Goal: Information Seeking & Learning: Learn about a topic

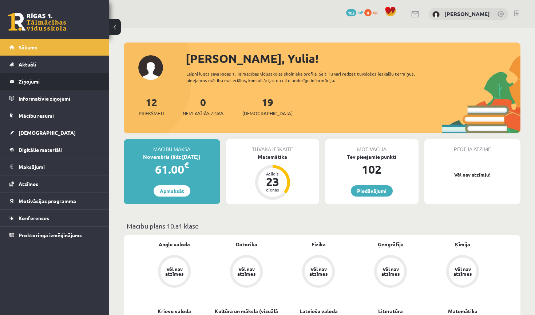
click at [29, 82] on legend "Ziņojumi 0" at bounding box center [59, 81] width 81 height 17
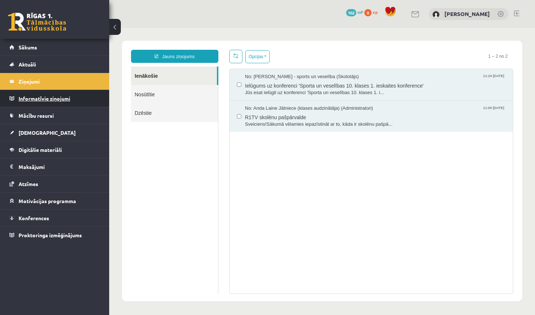
click at [33, 100] on legend "Informatīvie ziņojumi 0" at bounding box center [59, 98] width 81 height 17
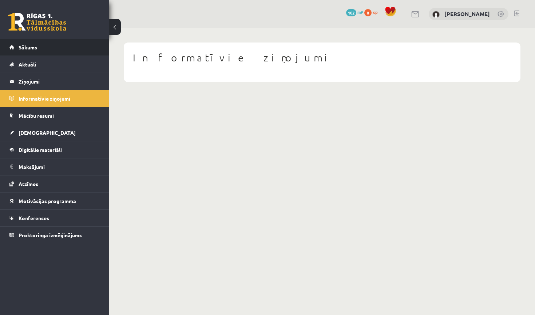
click at [29, 49] on span "Sākums" at bounding box center [28, 47] width 19 height 7
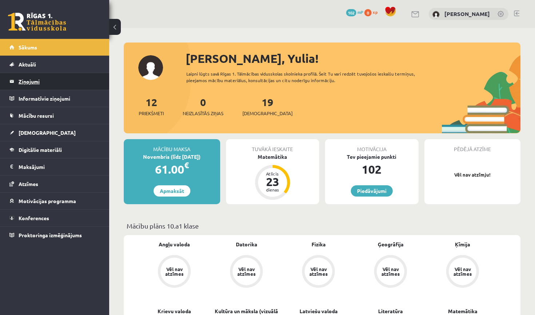
click at [30, 81] on legend "Ziņojumi 0" at bounding box center [59, 81] width 81 height 17
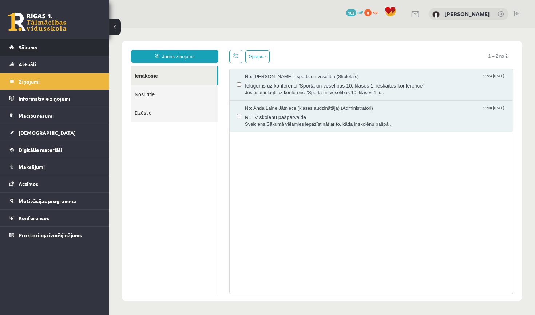
click at [30, 47] on span "Sākums" at bounding box center [28, 47] width 19 height 7
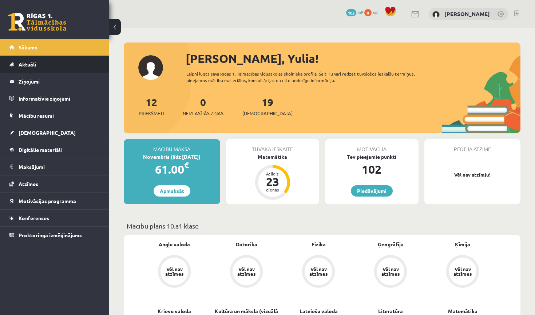
click at [31, 65] on span "Aktuāli" at bounding box center [27, 64] width 17 height 7
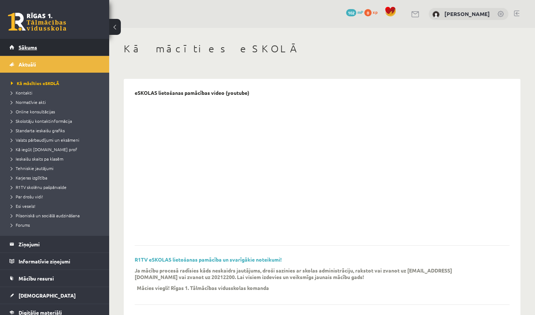
click at [31, 48] on span "Sākums" at bounding box center [28, 47] width 19 height 7
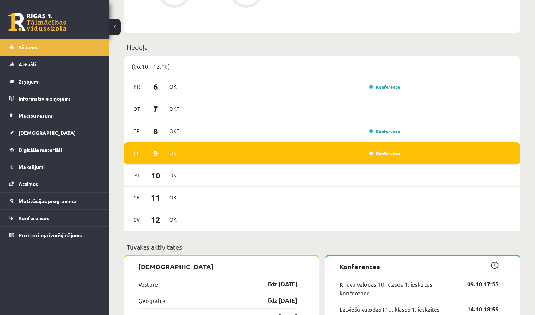
scroll to position [418, 0]
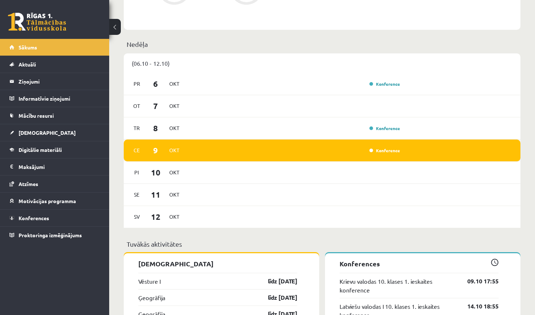
click at [151, 153] on span "9" at bounding box center [155, 150] width 23 height 12
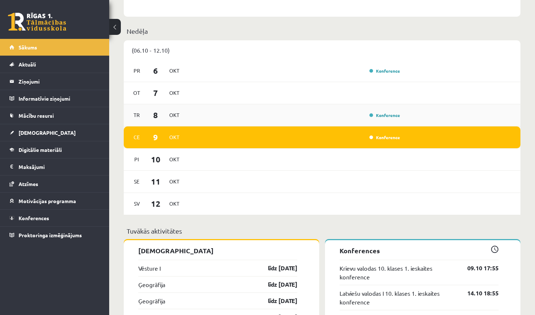
scroll to position [425, 0]
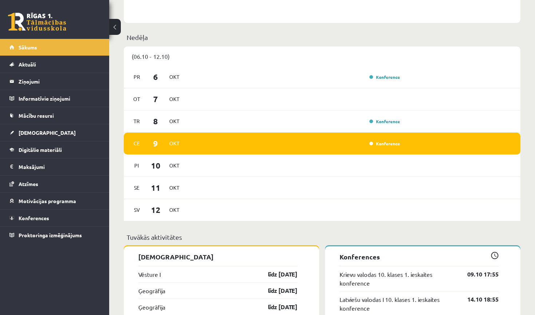
click at [166, 142] on span "9" at bounding box center [155, 143] width 23 height 12
click at [380, 145] on link "Konference" at bounding box center [384, 144] width 31 height 6
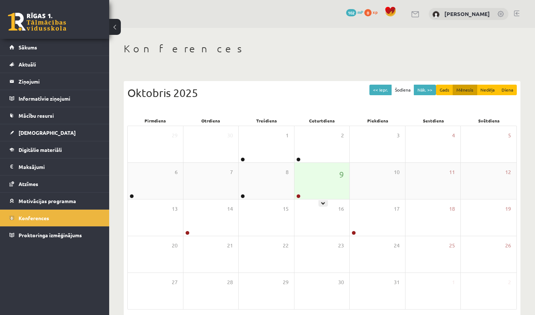
click at [323, 176] on div "9" at bounding box center [321, 181] width 55 height 36
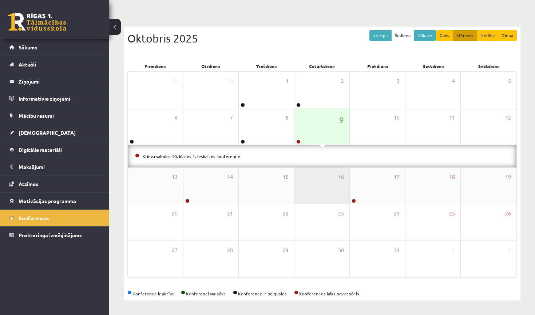
scroll to position [55, 0]
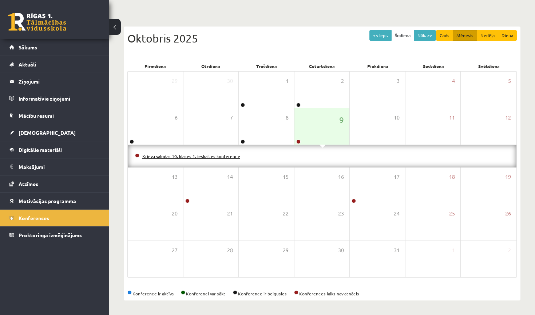
click at [213, 156] on link "Krievu valodas 10. klases 1. ieskaites konference" at bounding box center [191, 156] width 98 height 6
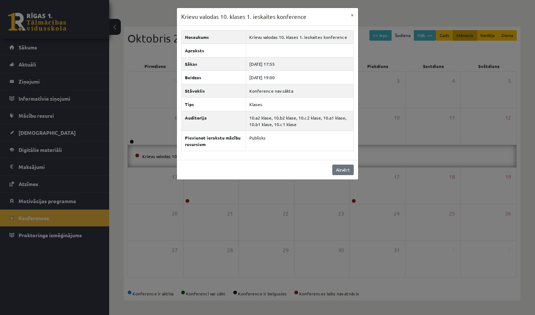
click at [340, 170] on link "Aizvērt" at bounding box center [342, 170] width 21 height 11
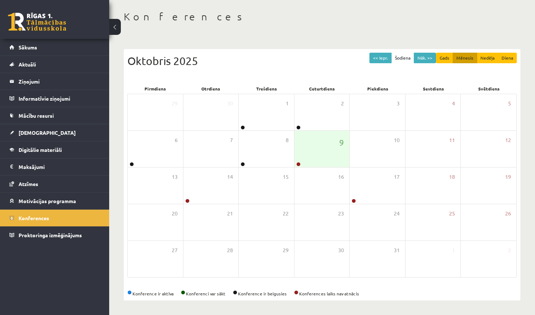
scroll to position [32, 0]
click at [30, 47] on span "Sākums" at bounding box center [28, 47] width 19 height 7
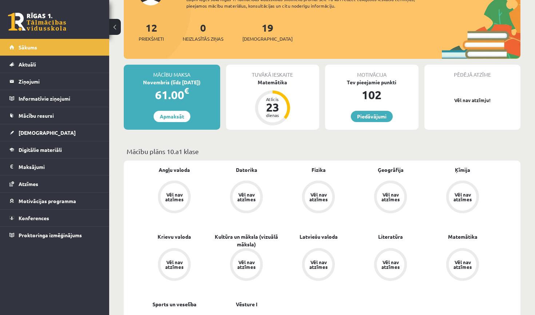
scroll to position [80, 0]
